Goal: Task Accomplishment & Management: Manage account settings

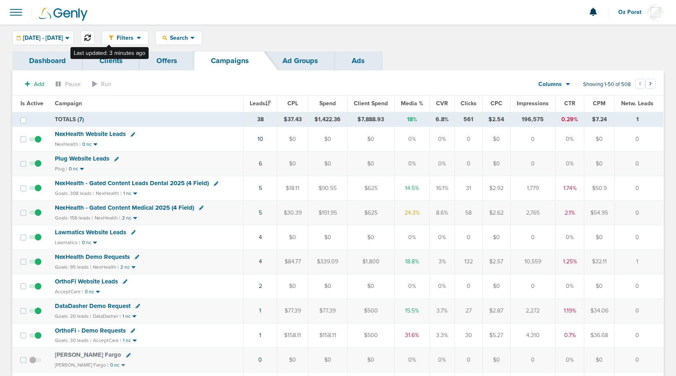
click at [95, 34] on button at bounding box center [88, 38] width 14 height 14
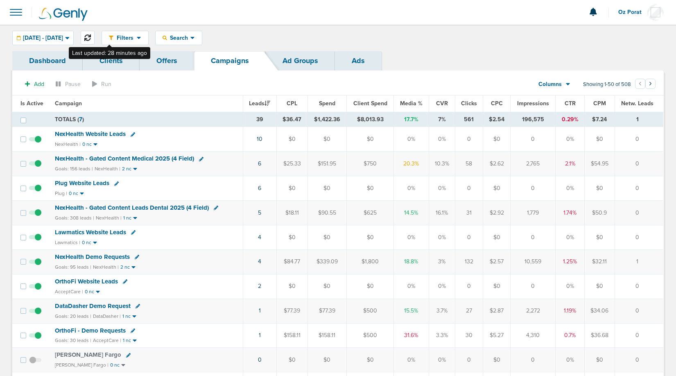
click at [91, 36] on icon at bounding box center [87, 37] width 7 height 7
click at [91, 39] on icon at bounding box center [87, 37] width 7 height 7
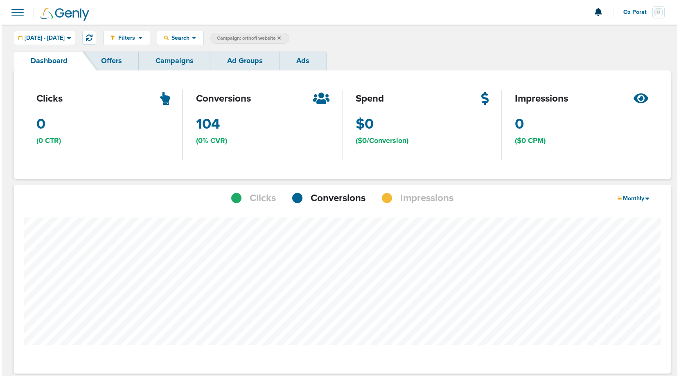
scroll to position [638, 652]
click at [181, 56] on link "Campaigns" at bounding box center [173, 60] width 72 height 19
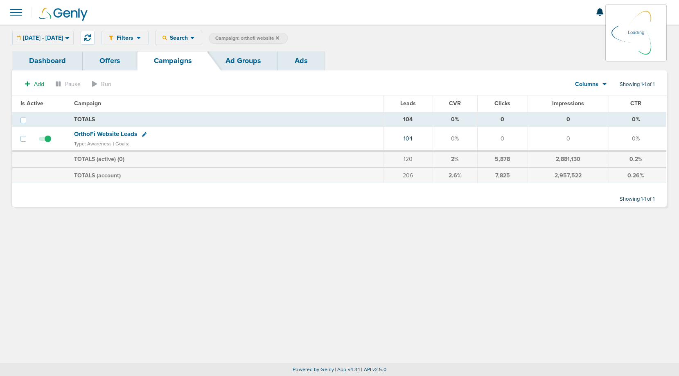
click at [637, 13] on div "Loading" at bounding box center [636, 32] width 49 height 49
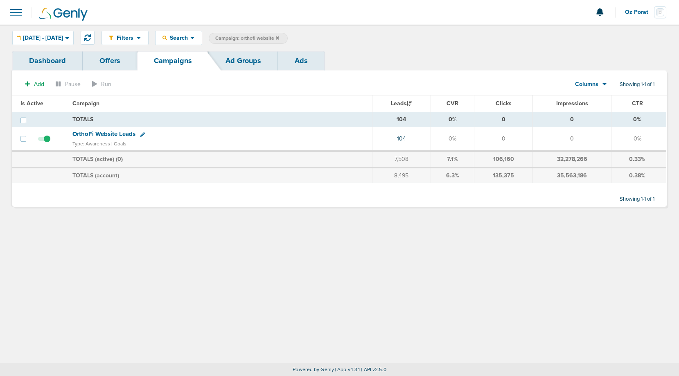
click at [636, 12] on span "Oz Porat" at bounding box center [639, 12] width 29 height 6
click at [625, 34] on link "Sign Out" at bounding box center [626, 35] width 82 height 10
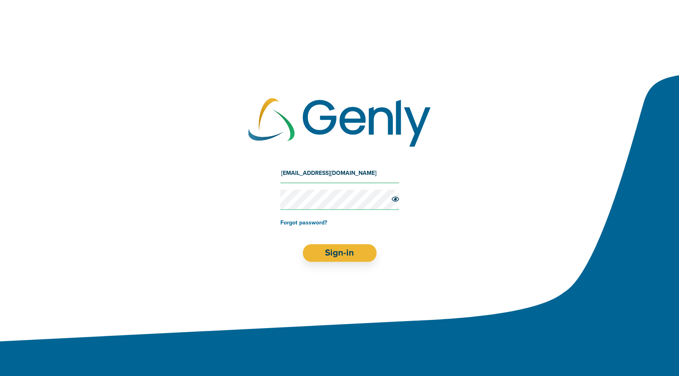
click at [312, 176] on input "[EMAIL_ADDRESS][DOMAIN_NAME]" at bounding box center [340, 173] width 119 height 20
type input "z"
type input "[EMAIL_ADDRESS][DOMAIN_NAME]"
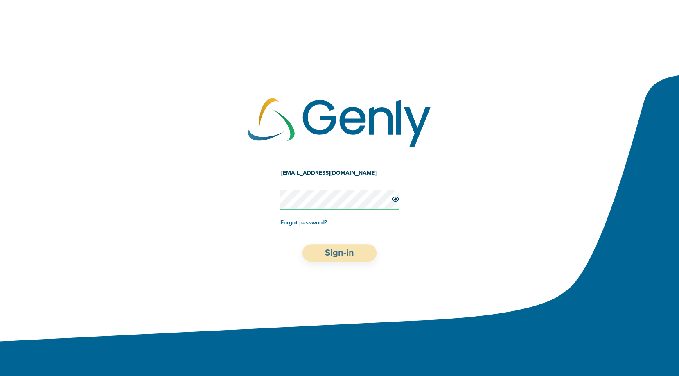
click at [342, 249] on button "Sign-in" at bounding box center [340, 253] width 74 height 18
